Goal: Information Seeking & Learning: Learn about a topic

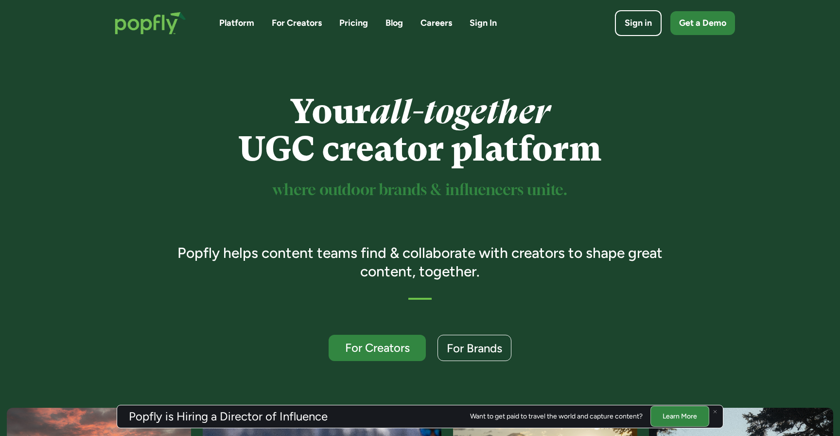
click at [357, 23] on link "Pricing" at bounding box center [353, 23] width 29 height 12
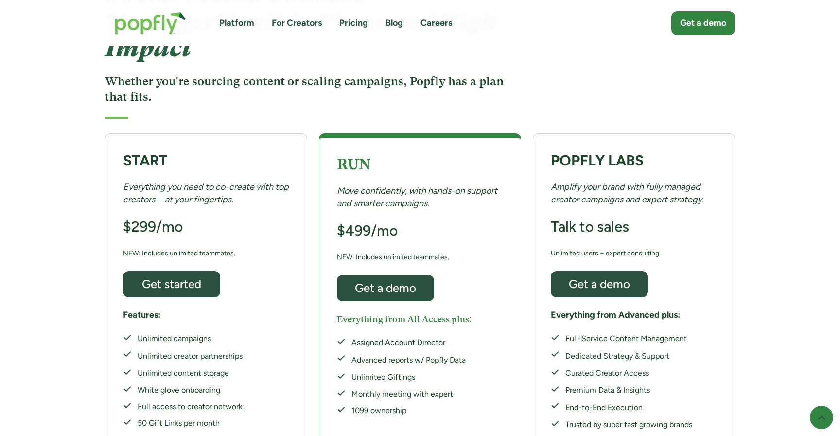
scroll to position [114, 0]
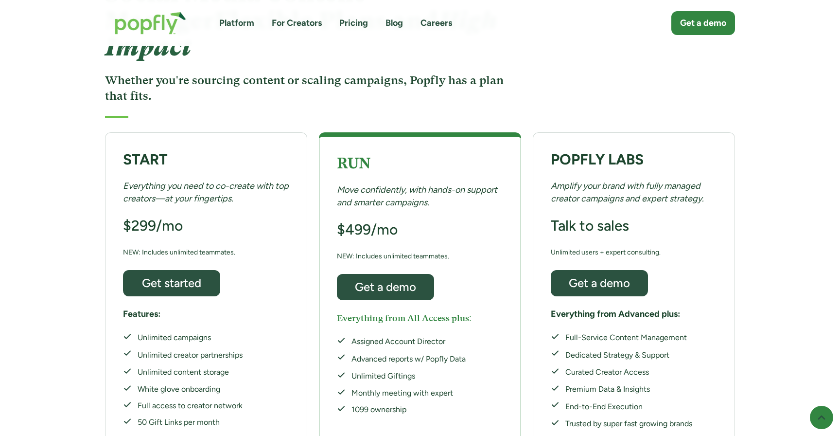
click at [378, 388] on div "Monthly meeting with expert" at bounding box center [409, 393] width 114 height 11
click at [378, 389] on div "RUN Move confidently, with hands-on support and smarter campaigns. $499/mo NEW:…" at bounding box center [420, 289] width 202 height 315
click at [390, 404] on div "1099 ownership" at bounding box center [409, 409] width 114 height 11
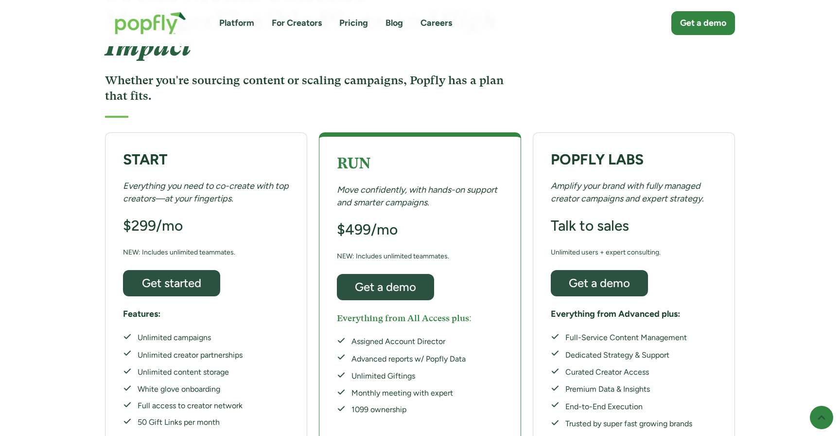
click at [390, 404] on div "1099 ownership" at bounding box center [409, 409] width 114 height 11
click at [400, 357] on div "Assigned Account Director Advanced reports w/ Popfly Data Unlimited Giftings Mo…" at bounding box center [401, 375] width 129 height 79
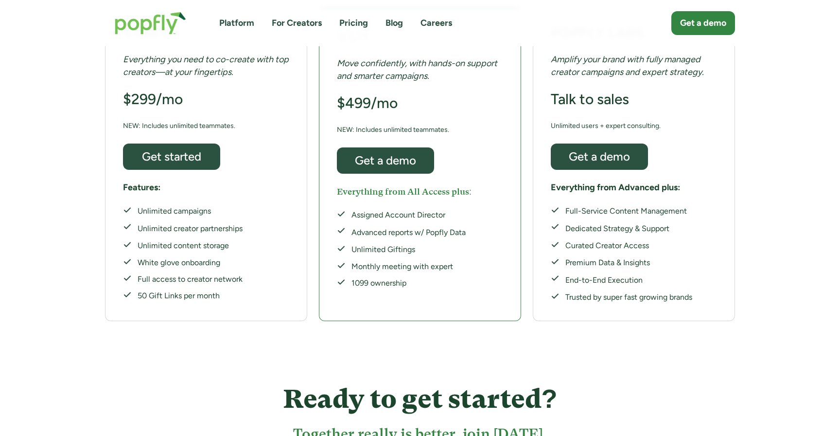
scroll to position [169, 0]
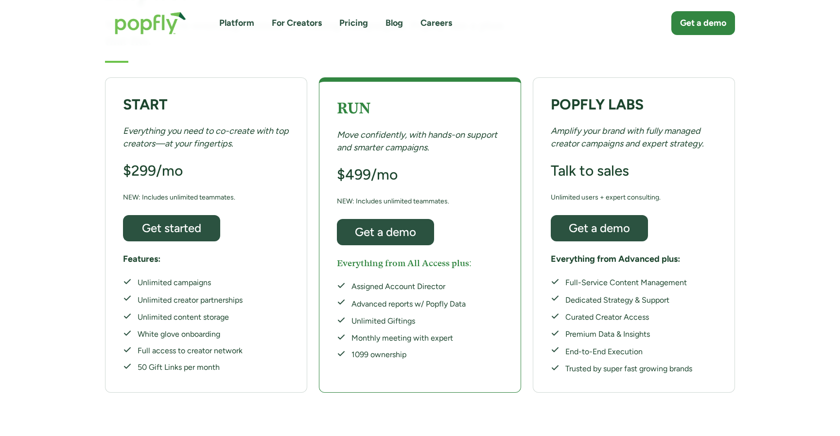
click at [438, 132] on div "RUN Move confidently, with hands-on support and smarter campaigns. $499/mo NEW:…" at bounding box center [420, 234] width 202 height 315
click at [288, 20] on link "For Creators" at bounding box center [297, 23] width 50 height 12
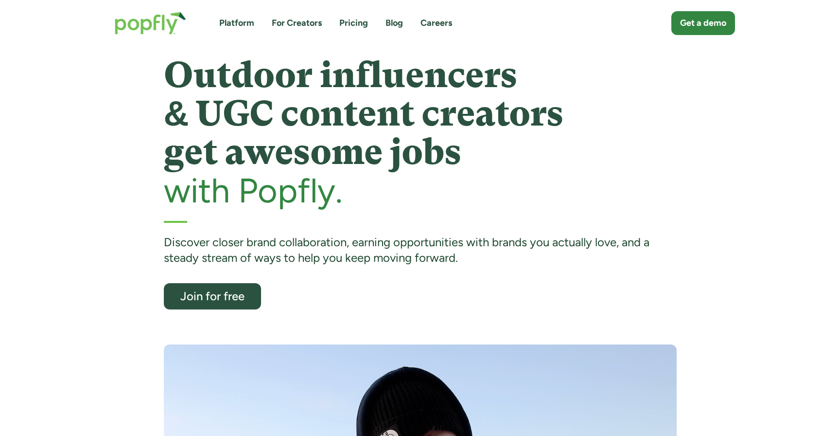
click at [235, 23] on link "Platform" at bounding box center [236, 23] width 35 height 12
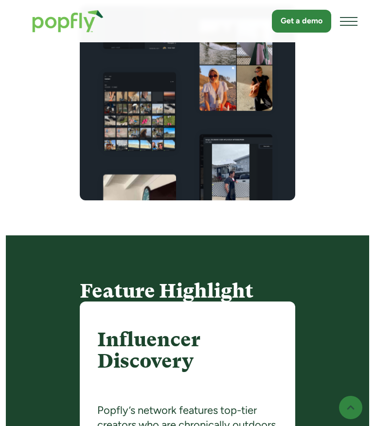
scroll to position [473, 0]
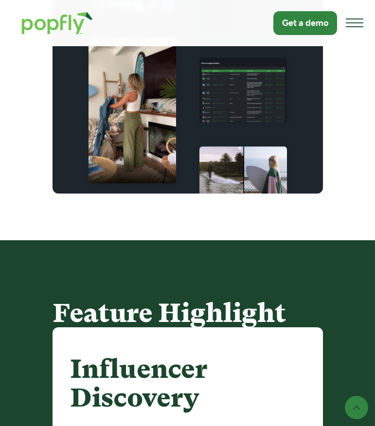
scroll to position [858, 0]
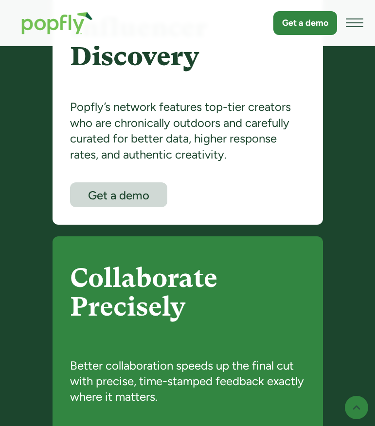
click at [63, 23] on img "home" at bounding box center [57, 23] width 91 height 42
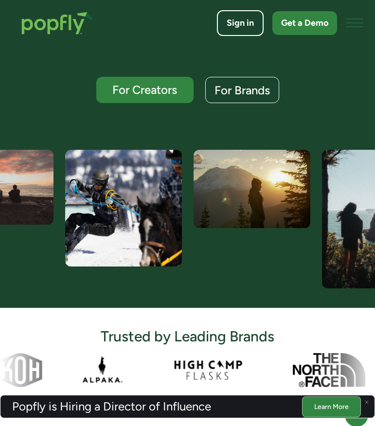
scroll to position [353, 0]
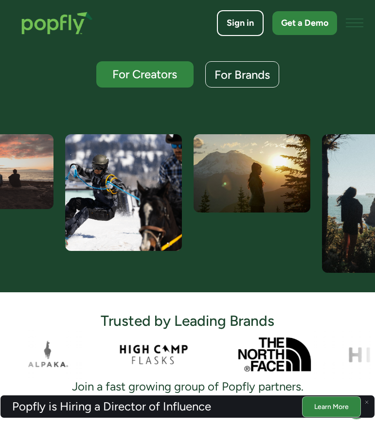
click at [128, 219] on img at bounding box center [123, 192] width 117 height 117
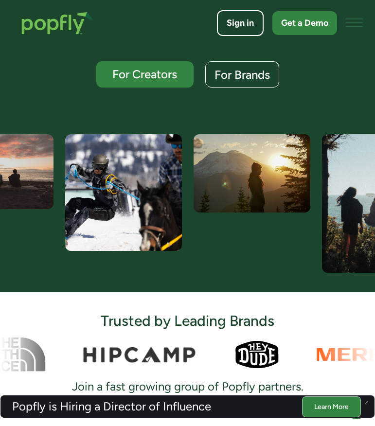
click at [240, 205] on img at bounding box center [252, 173] width 117 height 78
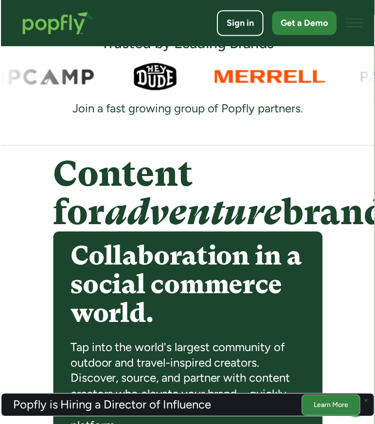
scroll to position [638, 0]
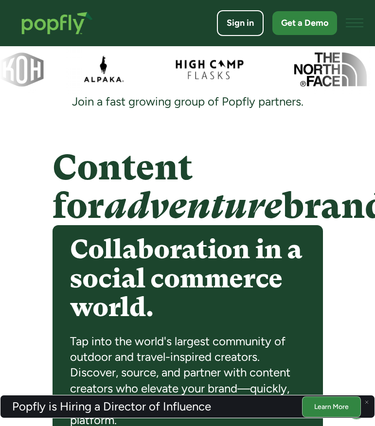
click at [102, 225] on h4 "Content for adventure brands" at bounding box center [188, 186] width 270 height 77
click at [104, 191] on em "adventure" at bounding box center [193, 206] width 178 height 40
drag, startPoint x: 63, startPoint y: 174, endPoint x: 174, endPoint y: 249, distance: 133.8
click at [174, 225] on h4 "Content for adventure brands" at bounding box center [188, 186] width 270 height 77
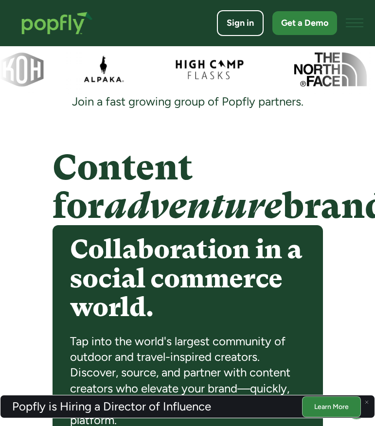
click at [174, 225] on h4 "Content for adventure brands" at bounding box center [188, 186] width 270 height 77
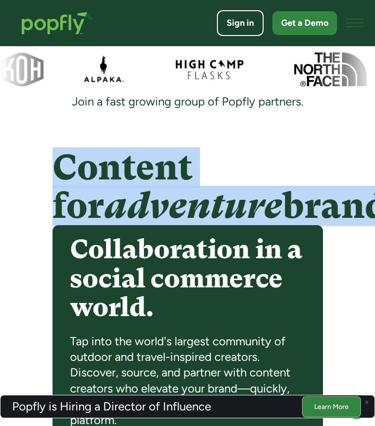
drag, startPoint x: 174, startPoint y: 249, endPoint x: 75, endPoint y: 165, distance: 129.0
click at [75, 165] on h4 "Content for adventure brands" at bounding box center [188, 186] width 270 height 77
click at [53, 172] on h4 "Content for adventure brands" at bounding box center [188, 186] width 270 height 77
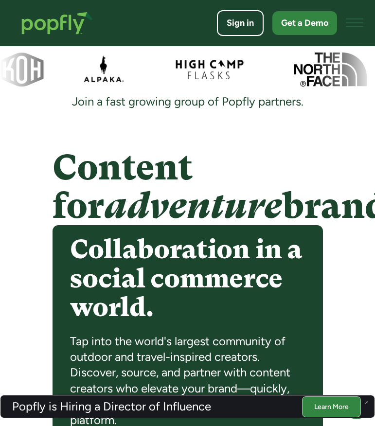
drag, startPoint x: 57, startPoint y: 167, endPoint x: 169, endPoint y: 252, distance: 139.9
click at [169, 225] on h4 "Content for adventure brands" at bounding box center [188, 186] width 270 height 77
drag, startPoint x: 175, startPoint y: 249, endPoint x: 59, endPoint y: 167, distance: 142.0
click at [59, 167] on h4 "Content for adventure brands" at bounding box center [188, 186] width 270 height 77
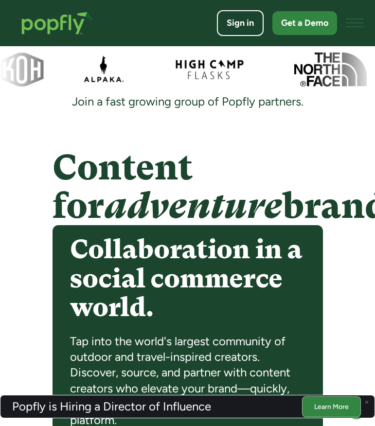
click at [59, 167] on h4 "Content for adventure brands" at bounding box center [188, 186] width 270 height 77
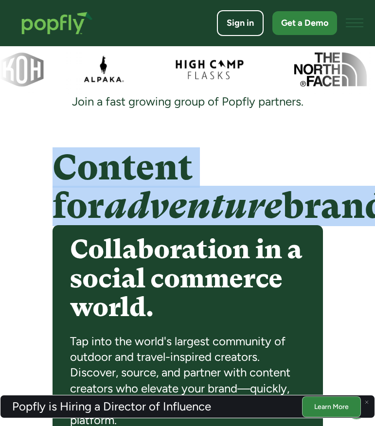
drag, startPoint x: 59, startPoint y: 167, endPoint x: 181, endPoint y: 241, distance: 143.4
click at [181, 225] on h4 "Content for adventure brands" at bounding box center [188, 186] width 270 height 77
click at [53, 178] on h4 "Content for adventure brands" at bounding box center [188, 186] width 270 height 77
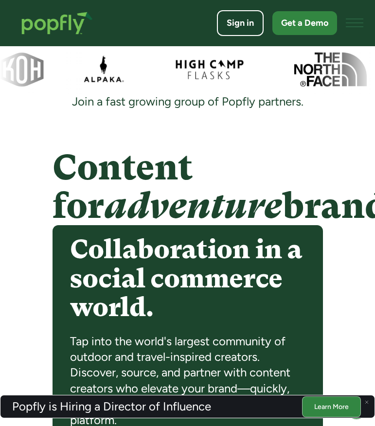
drag, startPoint x: 52, startPoint y: 178, endPoint x: 150, endPoint y: 245, distance: 118.6
click at [150, 225] on h4 "Content for adventure brands" at bounding box center [188, 186] width 270 height 77
click at [190, 225] on h4 "Content for adventure brands" at bounding box center [188, 186] width 270 height 77
drag, startPoint x: 179, startPoint y: 244, endPoint x: 60, endPoint y: 171, distance: 139.7
click at [60, 171] on h4 "Content for adventure brands" at bounding box center [188, 186] width 270 height 77
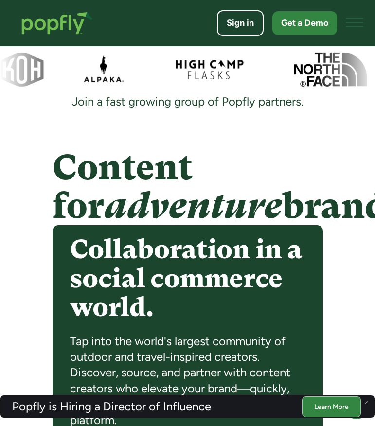
click at [60, 171] on h4 "Content for adventure brands" at bounding box center [188, 186] width 270 height 77
drag, startPoint x: 53, startPoint y: 165, endPoint x: 173, endPoint y: 247, distance: 145.3
click at [173, 225] on h4 "Content for adventure brands" at bounding box center [188, 186] width 270 height 77
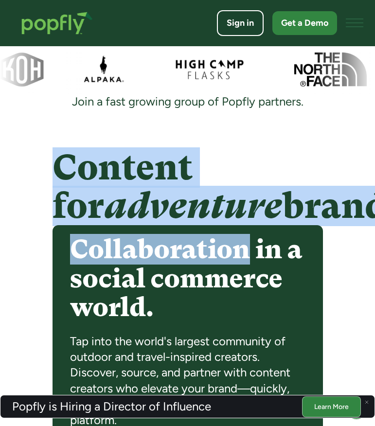
drag, startPoint x: 246, startPoint y: 293, endPoint x: 59, endPoint y: 173, distance: 222.1
click at [59, 173] on div "Content for adventure brands Collaboration in a social commerce world. Tap into…" at bounding box center [188, 405] width 270 height 514
click at [123, 199] on em "adventure" at bounding box center [193, 206] width 178 height 40
drag, startPoint x: 248, startPoint y: 289, endPoint x: 19, endPoint y: 160, distance: 263.3
click at [19, 160] on div "Content for adventure brands Collaboration in a social commerce world. Tap into…" at bounding box center [187, 405] width 375 height 533
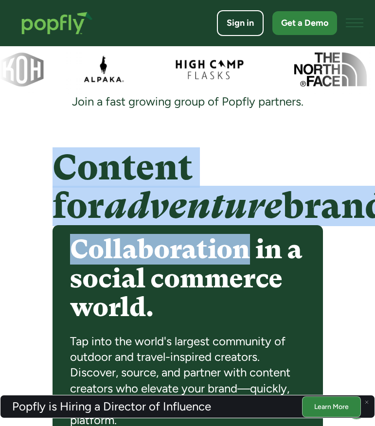
click at [47, 156] on div "Content for adventure brands Collaboration in a social commerce world. Tap into…" at bounding box center [188, 405] width 294 height 514
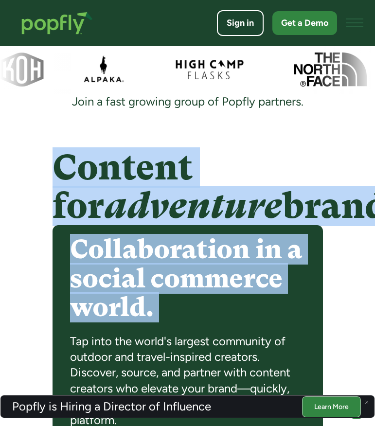
drag, startPoint x: 47, startPoint y: 156, endPoint x: 255, endPoint y: 356, distance: 288.3
click at [255, 356] on div "Content for adventure brands Collaboration in a social commerce world. Tap into…" at bounding box center [188, 405] width 294 height 514
click at [57, 139] on div "Content for adventure brands Collaboration in a social commerce world. Tap into…" at bounding box center [187, 405] width 375 height 533
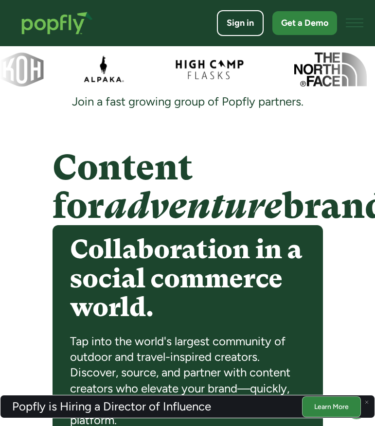
drag, startPoint x: 71, startPoint y: 102, endPoint x: 166, endPoint y: 250, distance: 176.3
click at [192, 225] on h4 "Content for adventure brands" at bounding box center [188, 186] width 270 height 77
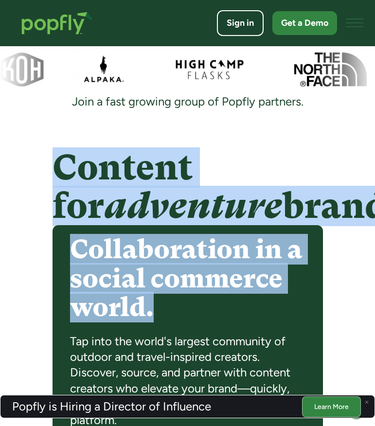
drag, startPoint x: 52, startPoint y: 159, endPoint x: 160, endPoint y: 340, distance: 211.5
click at [160, 340] on div "Content for adventure brands Collaboration in a social commerce world. Tap into…" at bounding box center [188, 405] width 294 height 514
click at [161, 321] on h4 "Collaboration in a social commerce world." at bounding box center [187, 278] width 235 height 87
drag, startPoint x: 135, startPoint y: 312, endPoint x: 57, endPoint y: 161, distance: 170.8
click at [57, 161] on div "Content for adventure brands Collaboration in a social commerce world. Tap into…" at bounding box center [188, 405] width 270 height 514
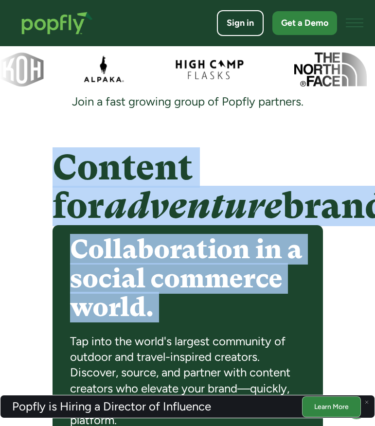
click at [57, 161] on h4 "Content for adventure brands" at bounding box center [188, 186] width 270 height 77
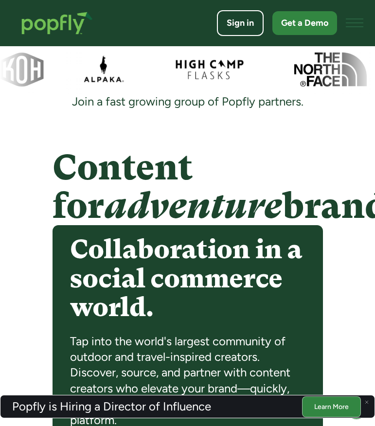
click at [57, 161] on h4 "Content for adventure brands" at bounding box center [188, 186] width 270 height 77
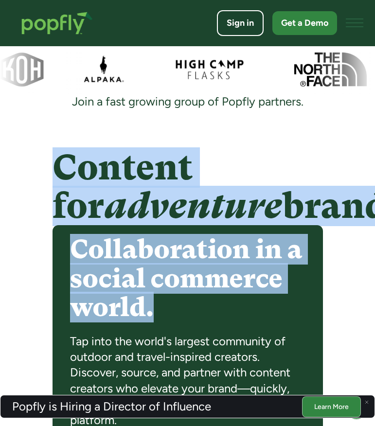
drag, startPoint x: 158, startPoint y: 351, endPoint x: 13, endPoint y: 111, distance: 280.8
click at [104, 207] on em "adventure" at bounding box center [193, 206] width 178 height 40
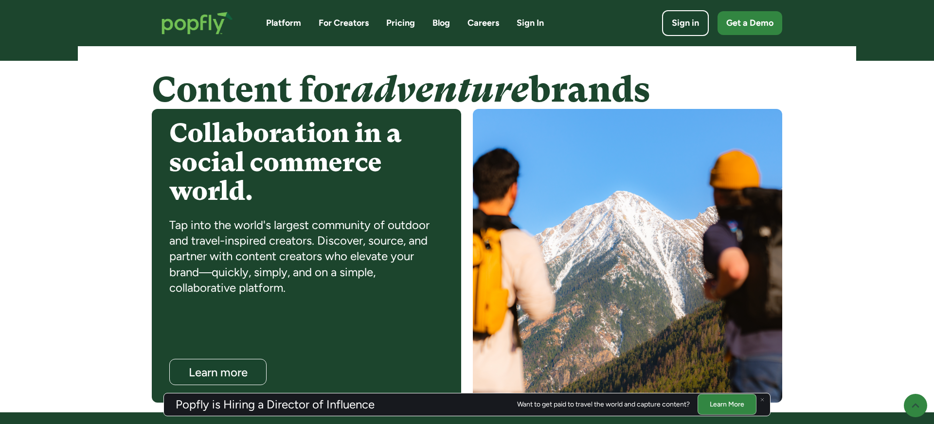
scroll to position [765, 0]
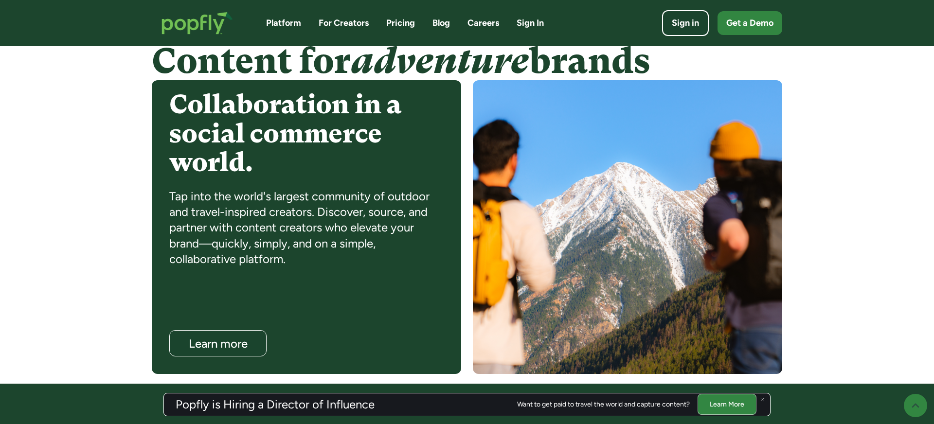
click at [375, 26] on link "Pricing" at bounding box center [400, 23] width 29 height 12
